Goal: Task Accomplishment & Management: Use online tool/utility

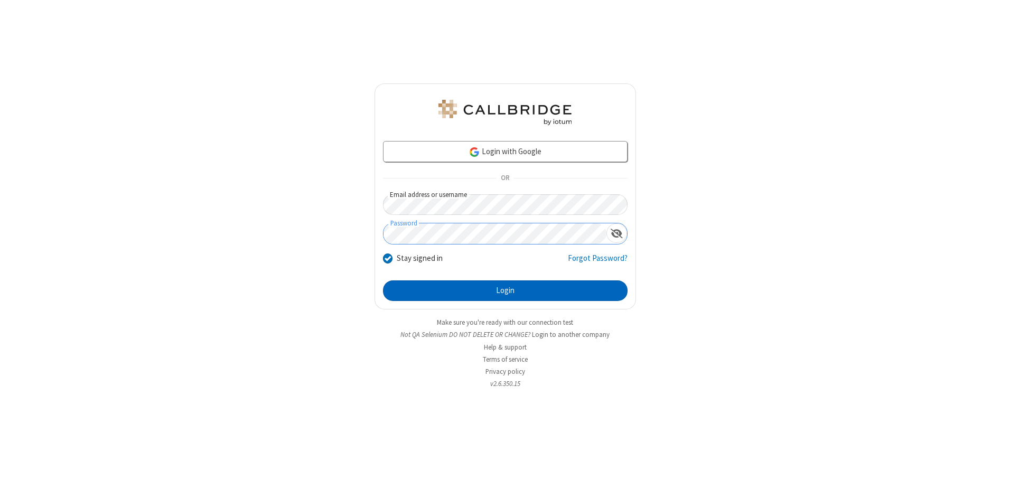
click at [505, 290] on button "Login" at bounding box center [505, 290] width 244 height 21
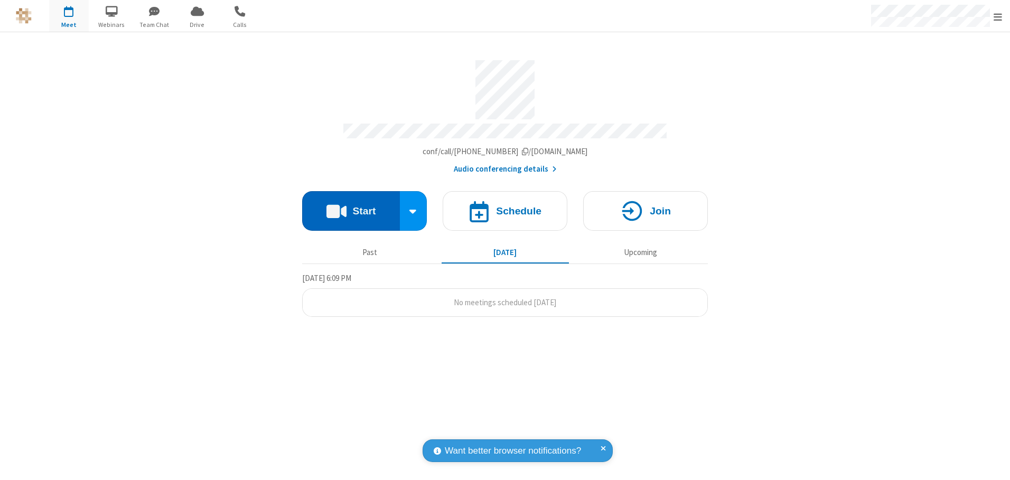
click at [351, 207] on button "Start" at bounding box center [351, 211] width 98 height 40
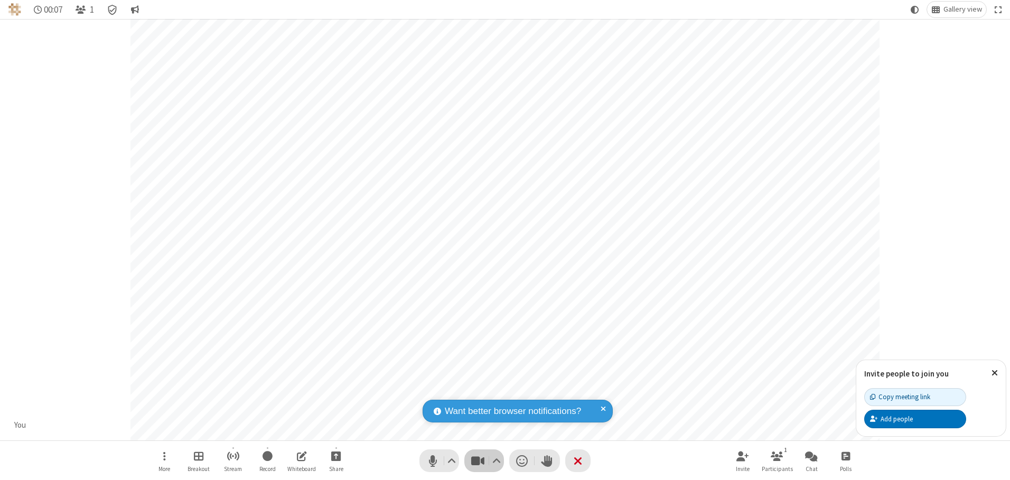
click at [477, 460] on span "Stop video (Alt+V)" at bounding box center [477, 460] width 16 height 15
click at [477, 460] on span "Start video (Alt+V)" at bounding box center [477, 460] width 16 height 15
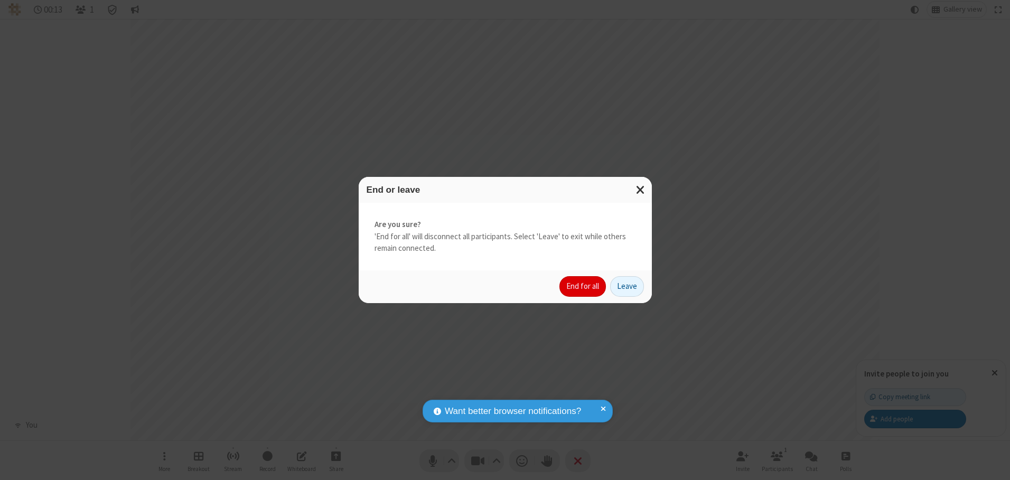
click at [583, 286] on button "End for all" at bounding box center [582, 286] width 46 height 21
